Goal: Information Seeking & Learning: Learn about a topic

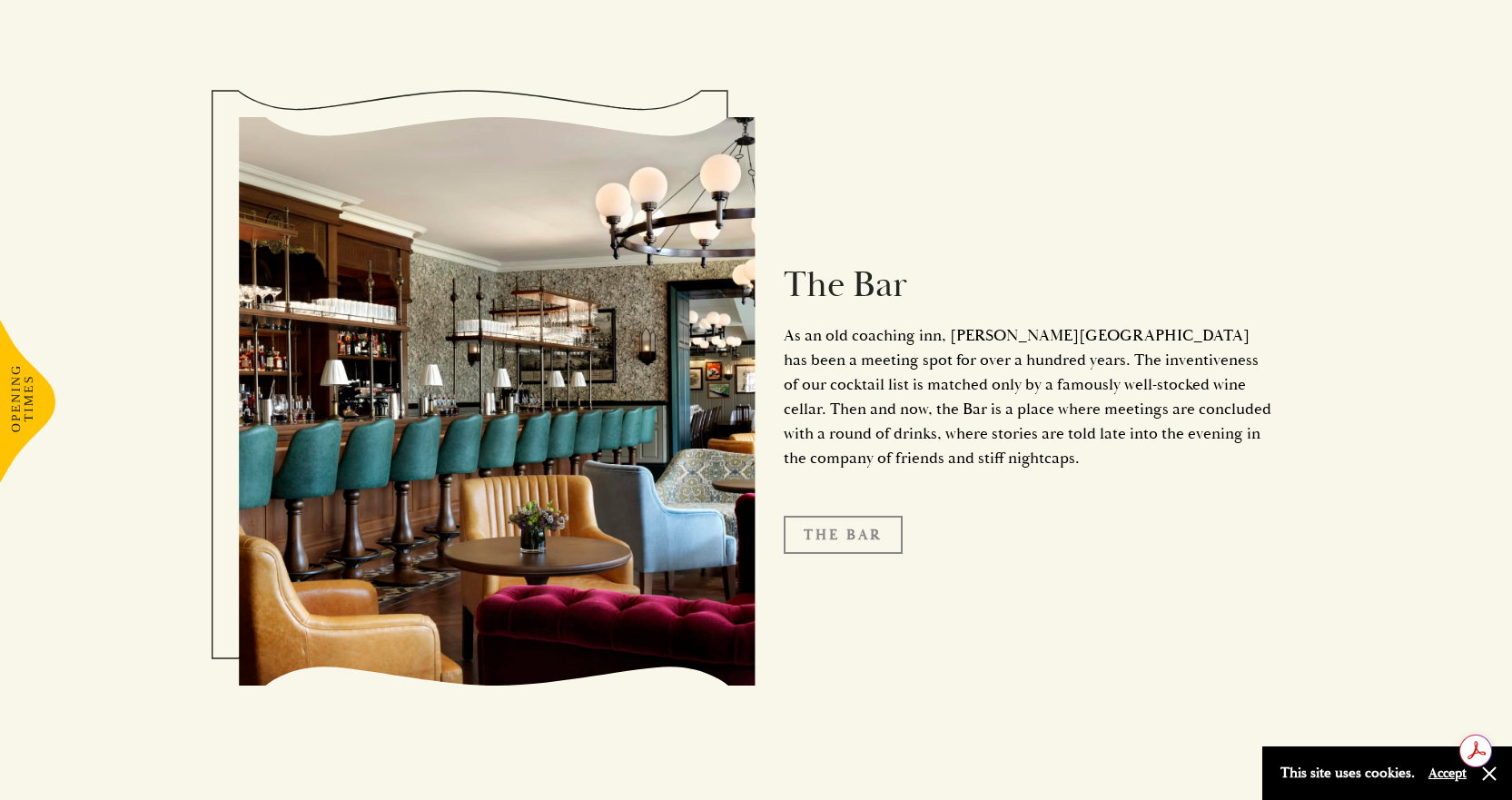
click at [855, 516] on link "The Bar" at bounding box center [843, 535] width 119 height 38
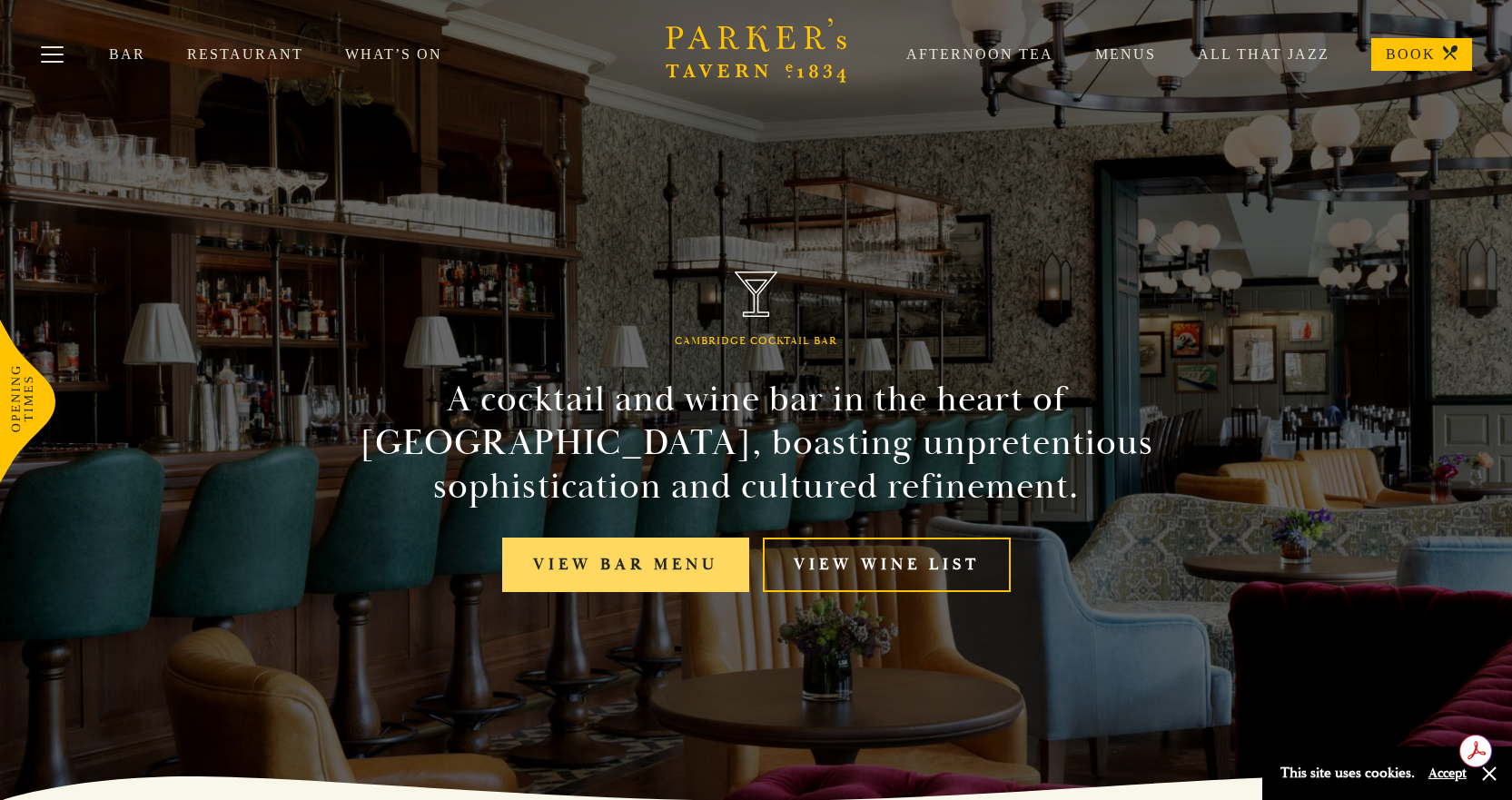
click at [640, 562] on link "View bar menu" at bounding box center [626, 566] width 247 height 56
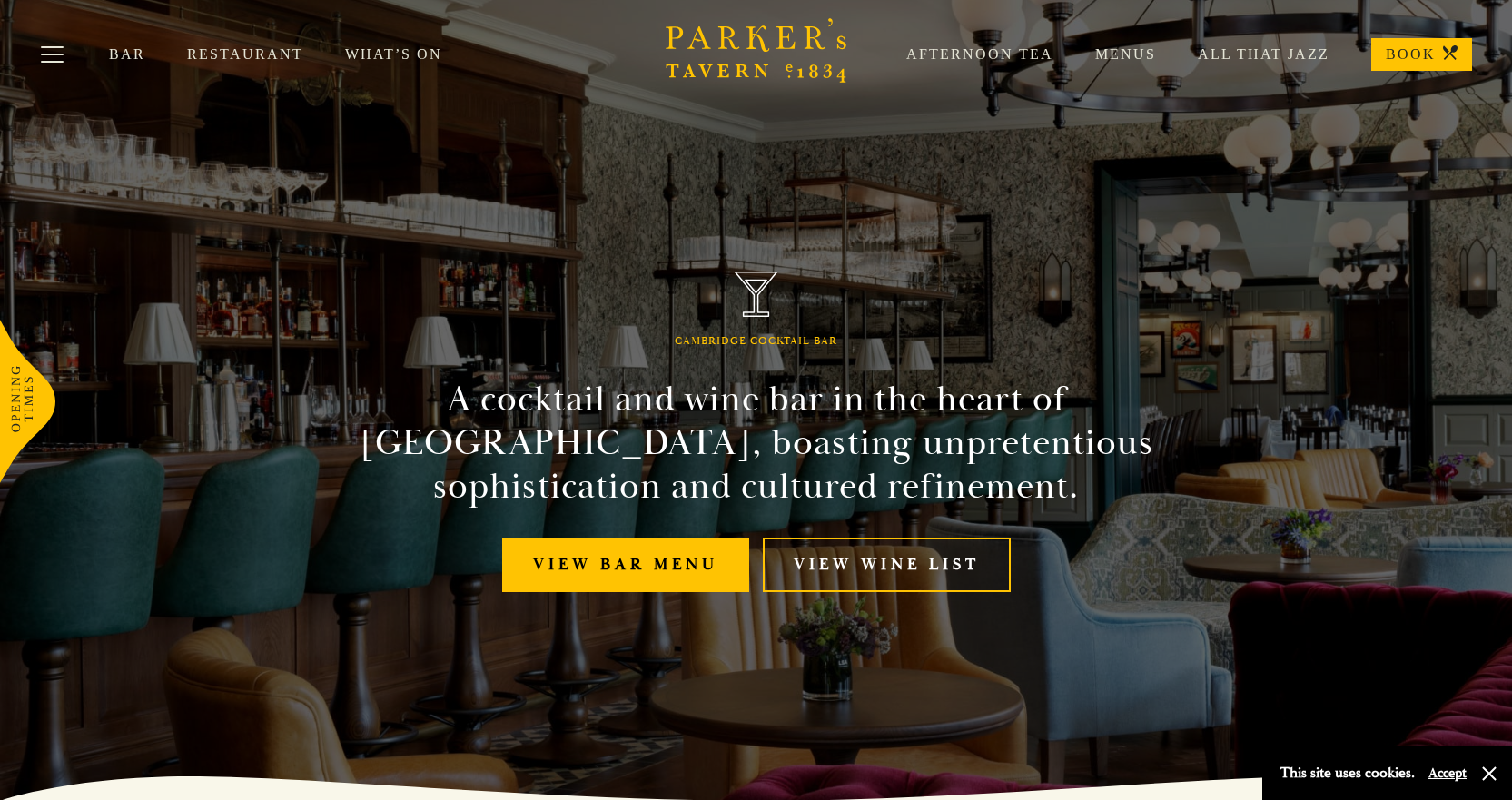
click at [267, 47] on link "Restaurant" at bounding box center [266, 55] width 158 height 19
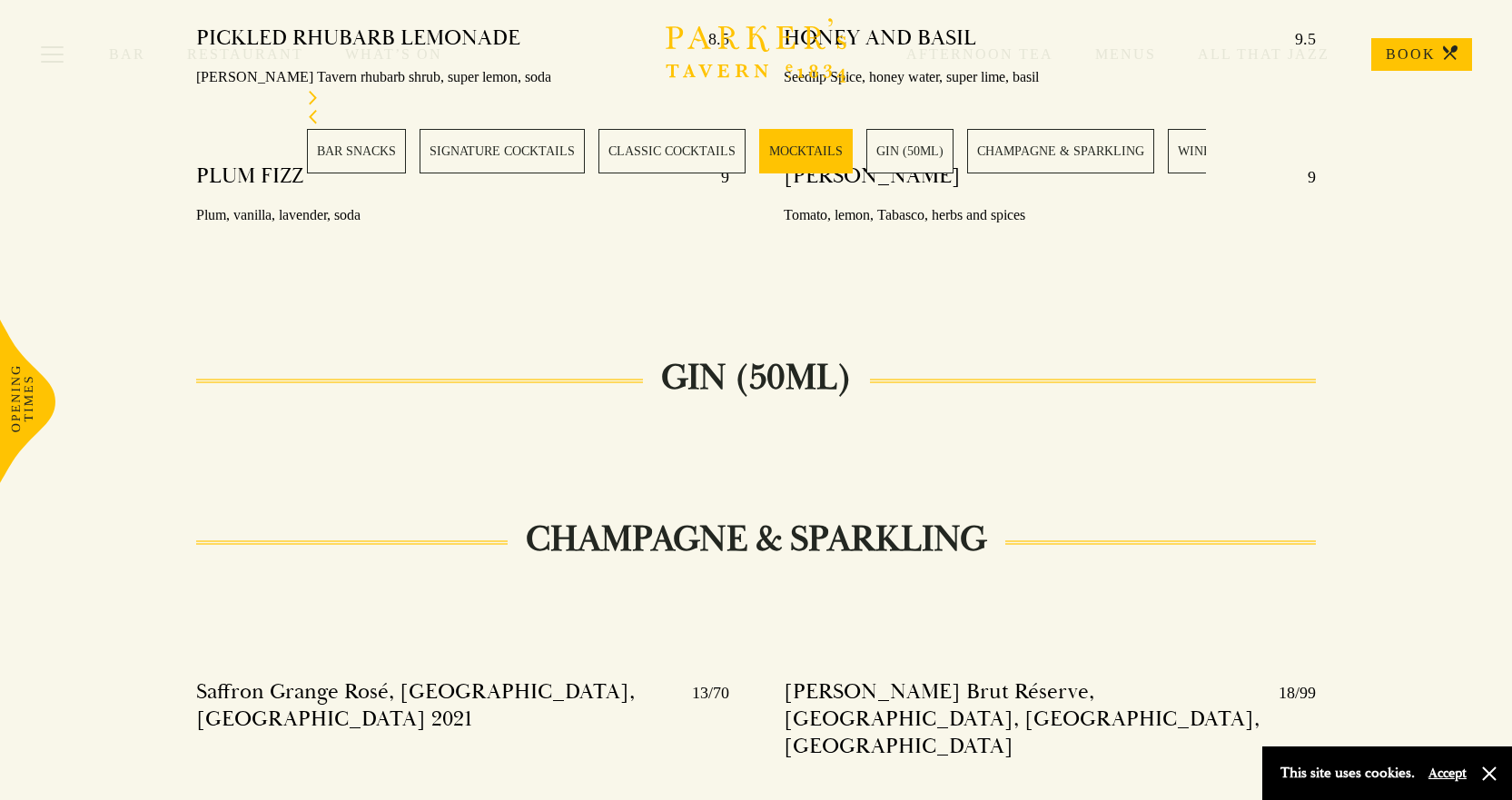
scroll to position [3451, 0]
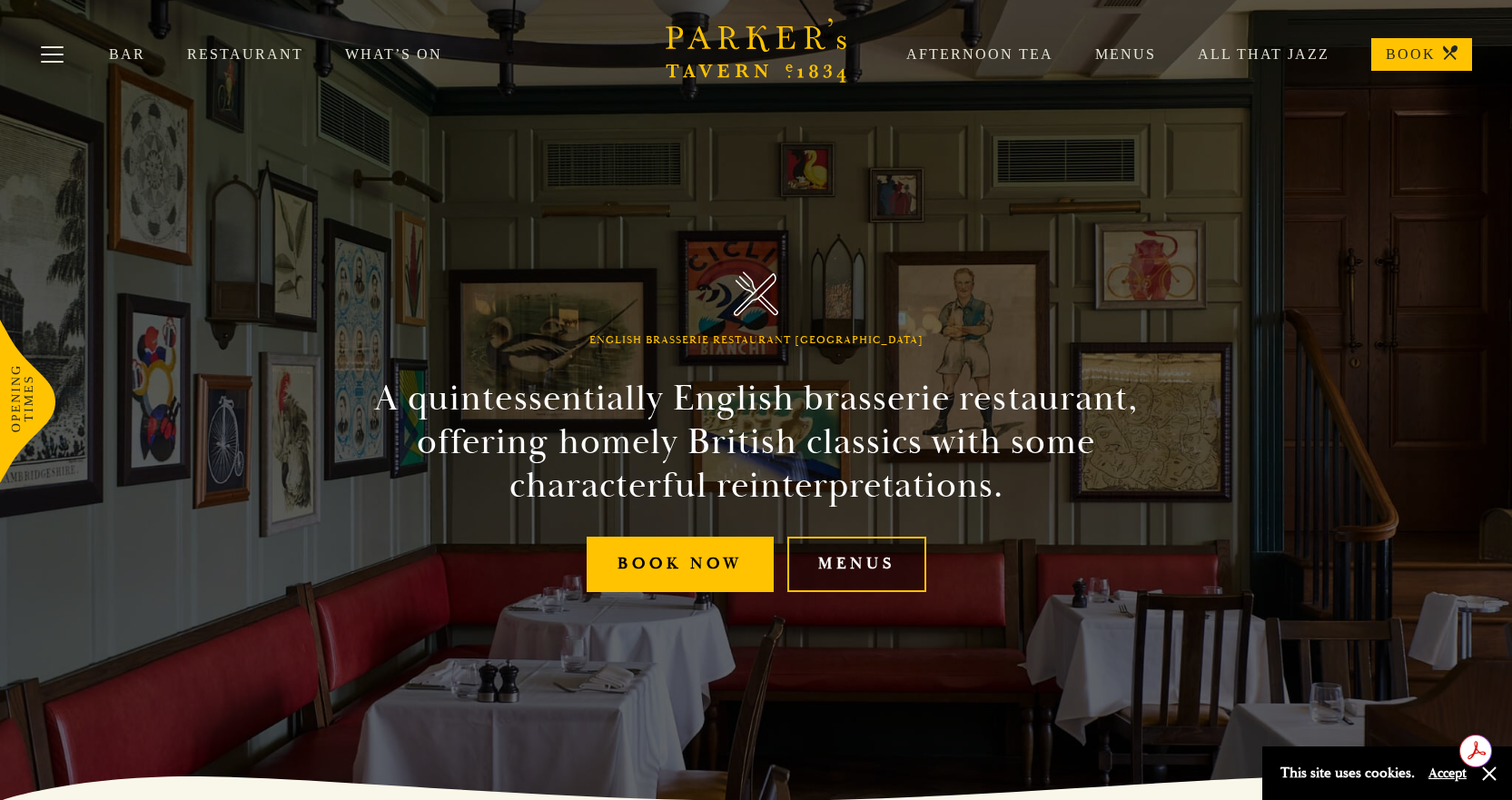
click at [859, 565] on link "Menus" at bounding box center [856, 565] width 139 height 56
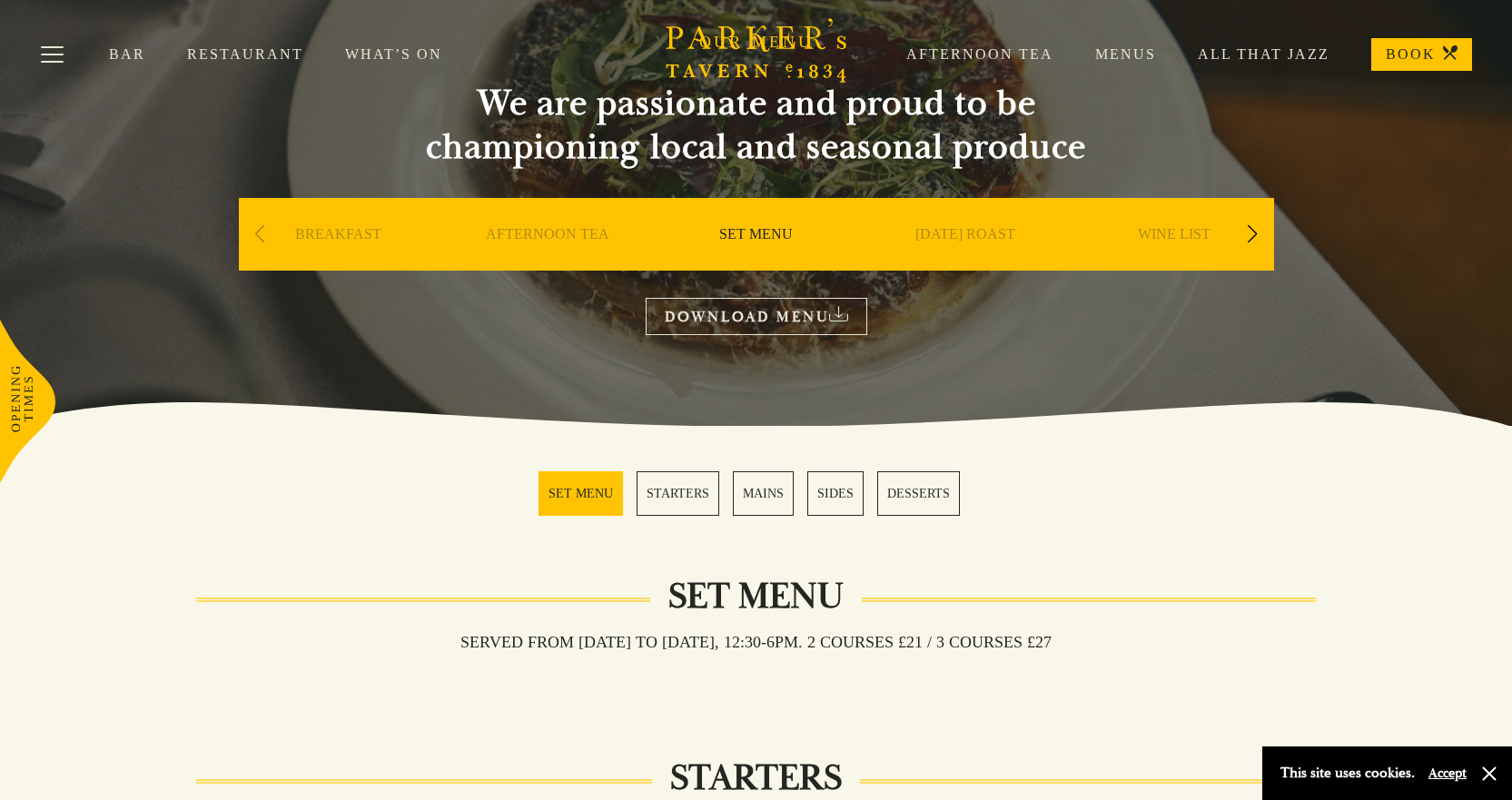
scroll to position [91, 0]
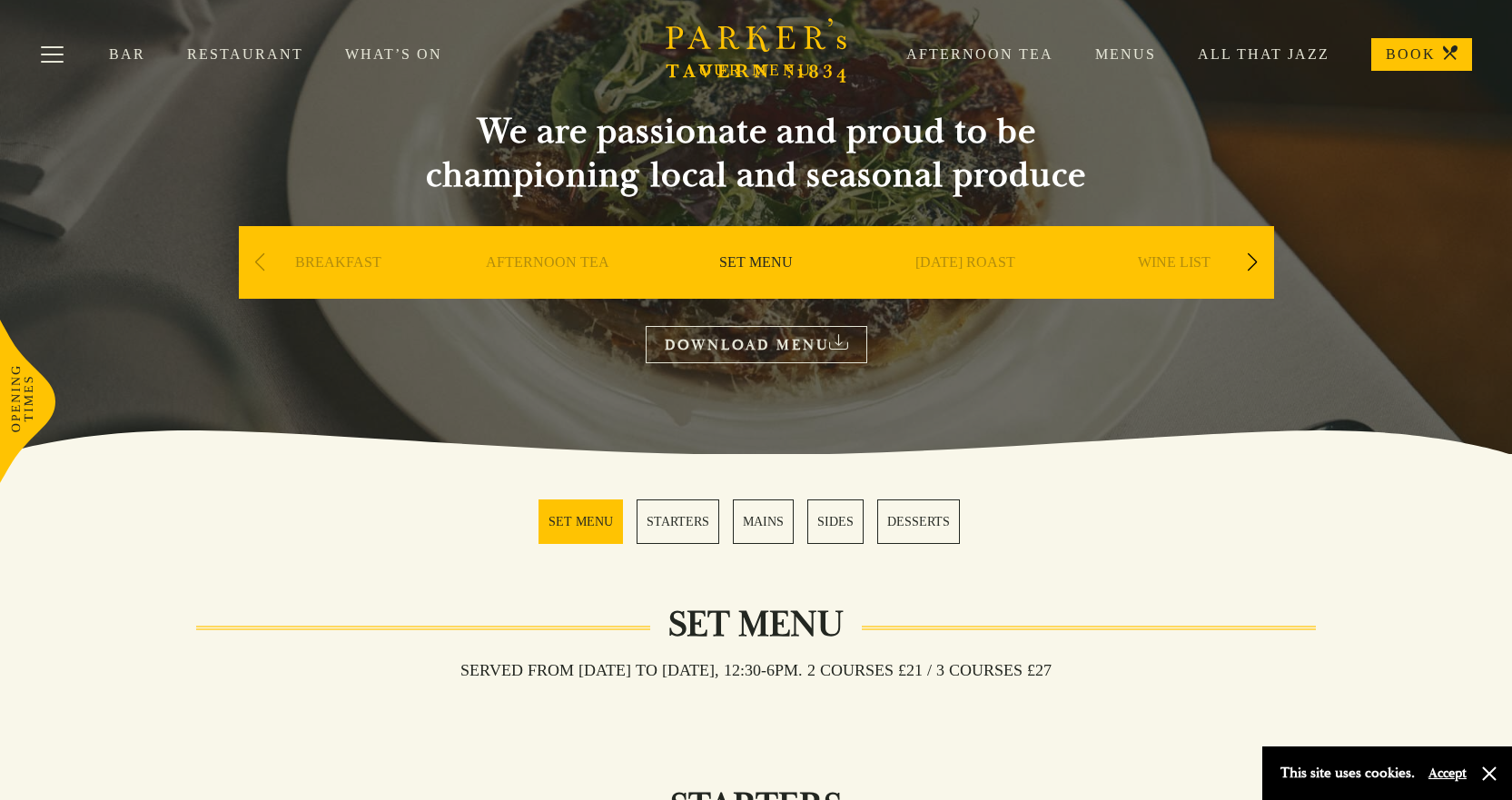
click at [1251, 268] on div "Next slide" at bounding box center [1253, 262] width 24 height 40
click at [1176, 264] on link "A LA CARTE" at bounding box center [1174, 289] width 85 height 73
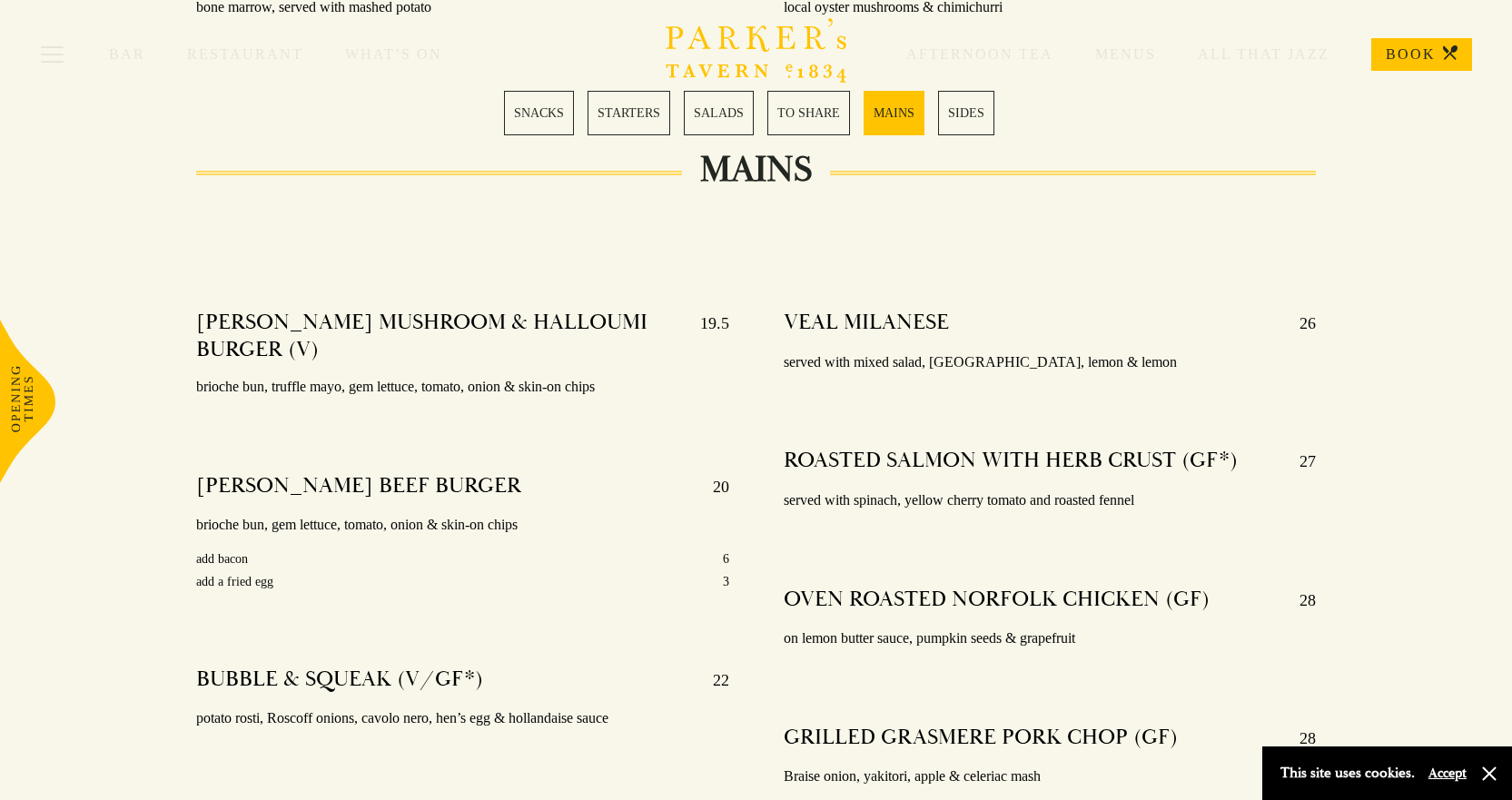
scroll to position [3270, 0]
